Goal: Find specific page/section: Find specific page/section

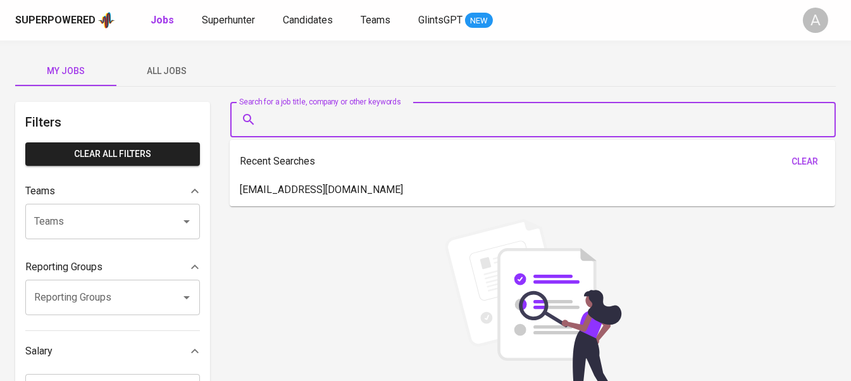
click at [384, 121] on input "Search for a job title, company or other keywords" at bounding box center [536, 120] width 550 height 24
paste input "[EMAIL_ADDRESS][DOMAIN_NAME]"
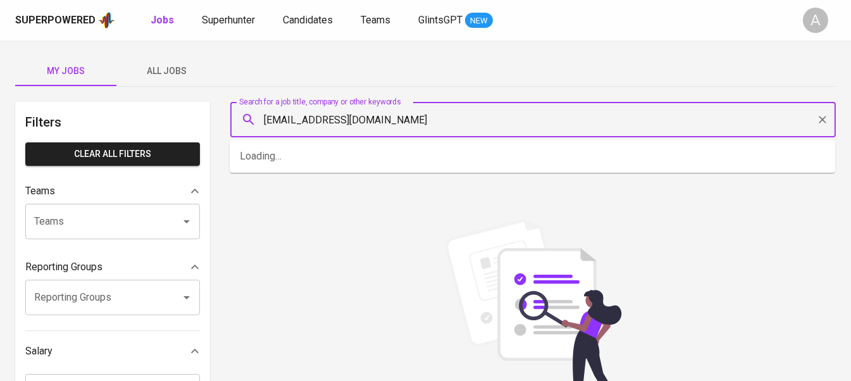
type input "[EMAIL_ADDRESS][DOMAIN_NAME]"
